Goal: Communication & Community: Participate in discussion

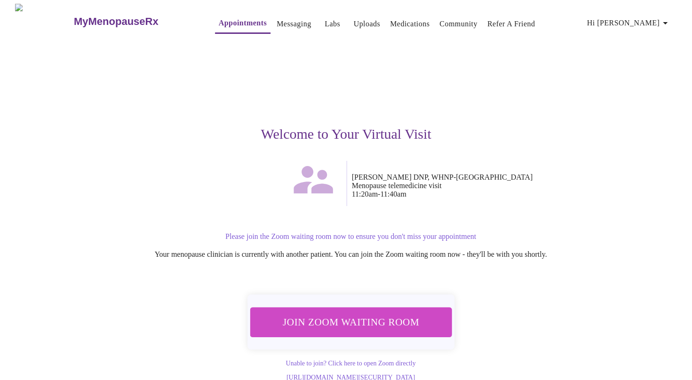
click at [374, 320] on span "Join Zoom Waiting Room" at bounding box center [350, 321] width 177 height 17
